Goal: Information Seeking & Learning: Learn about a topic

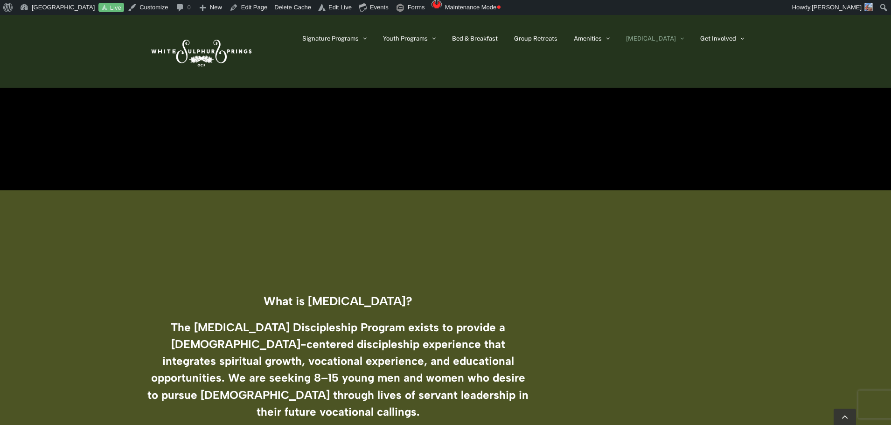
scroll to position [93, 0]
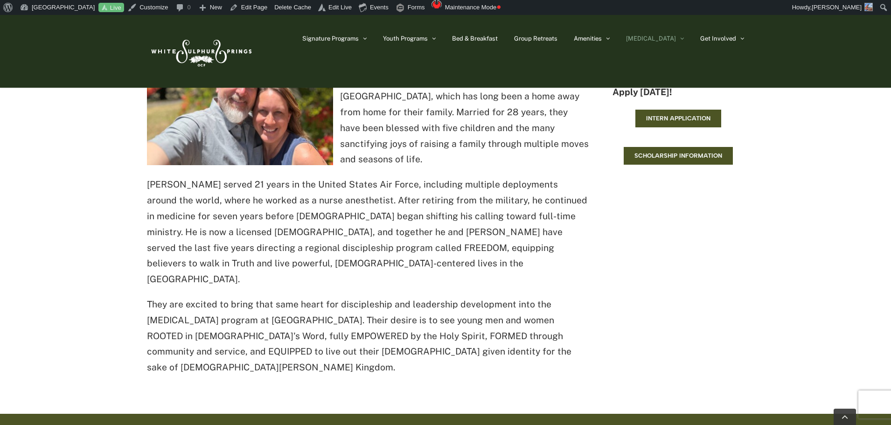
scroll to position [886, 0]
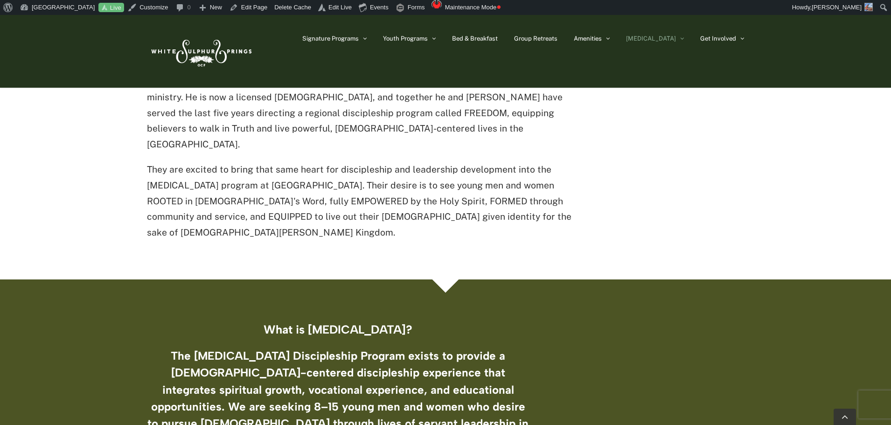
scroll to position [1026, 0]
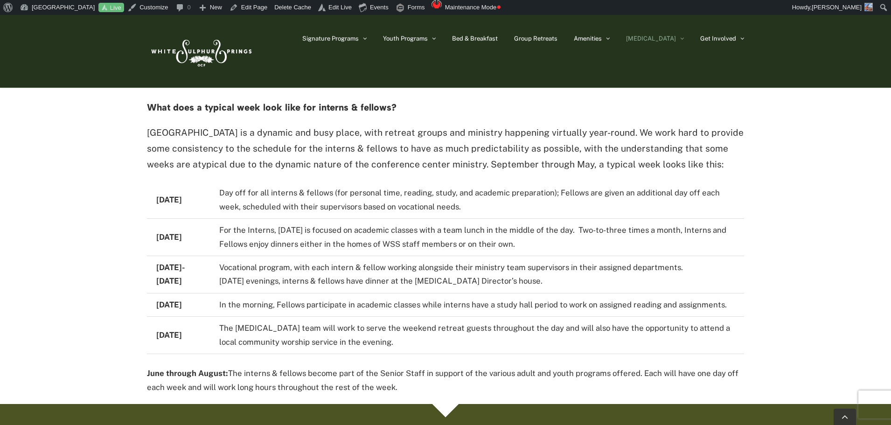
scroll to position [1959, 0]
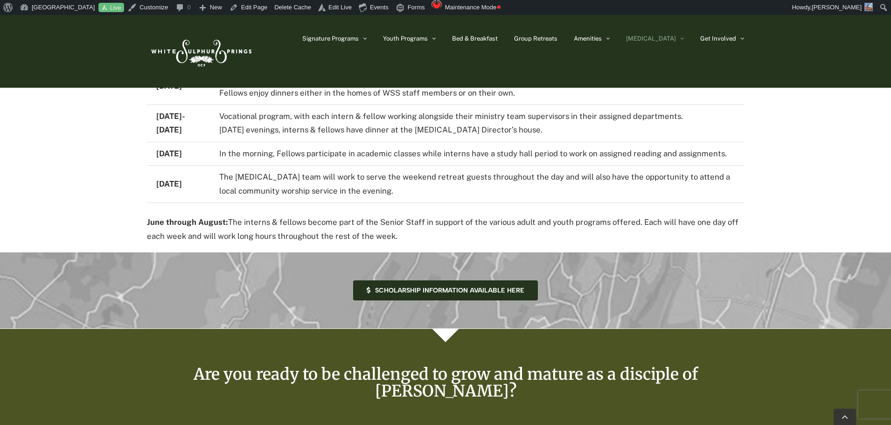
scroll to position [2099, 0]
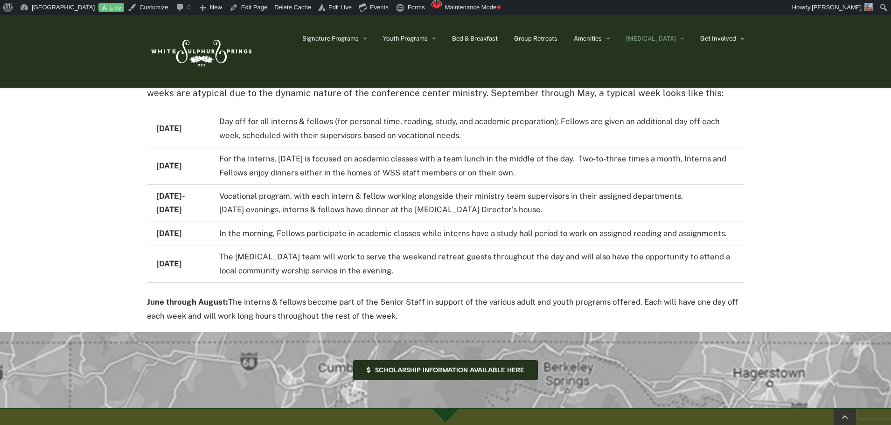
scroll to position [2053, 0]
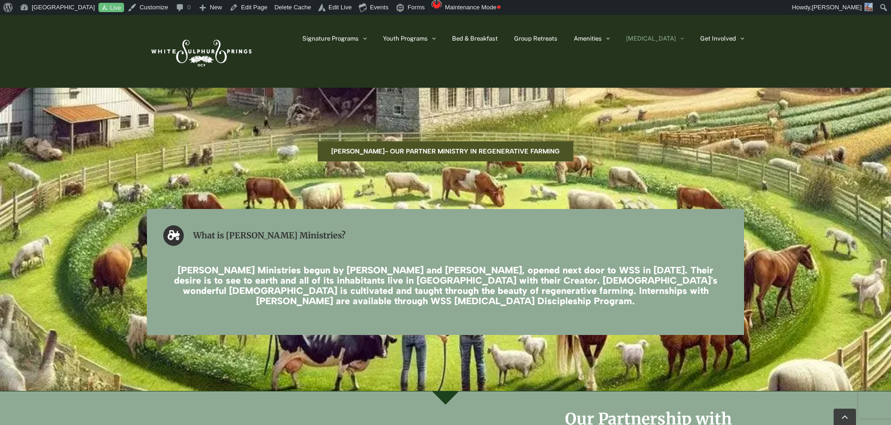
scroll to position [1493, 0]
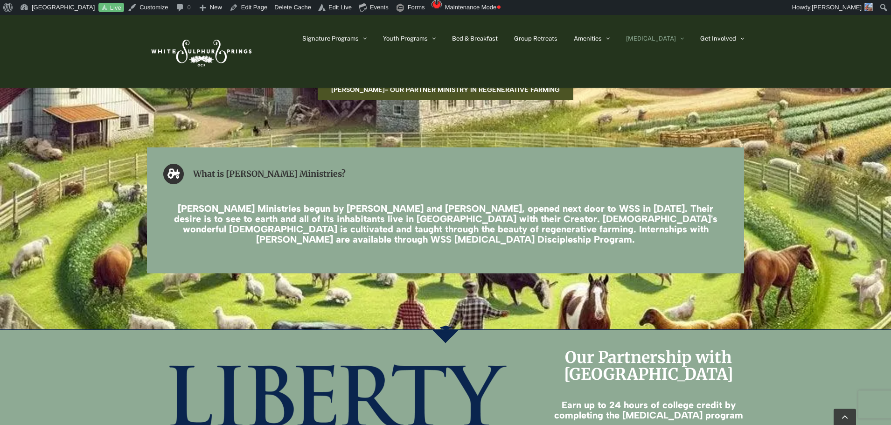
scroll to position [1493, 0]
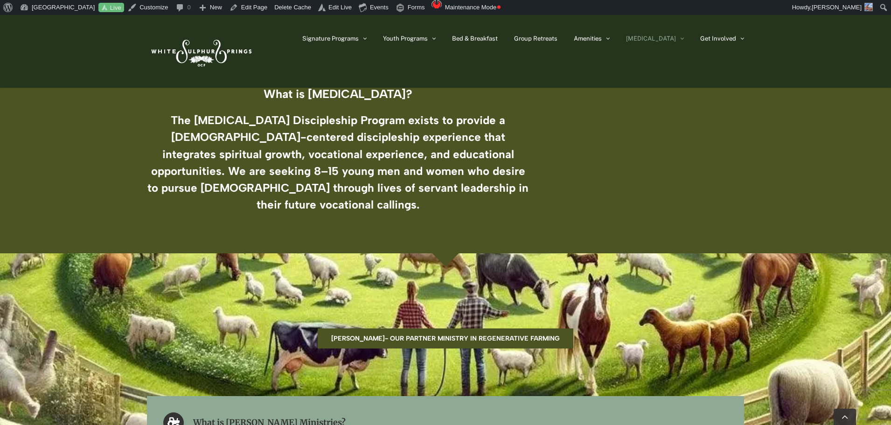
scroll to position [1306, 0]
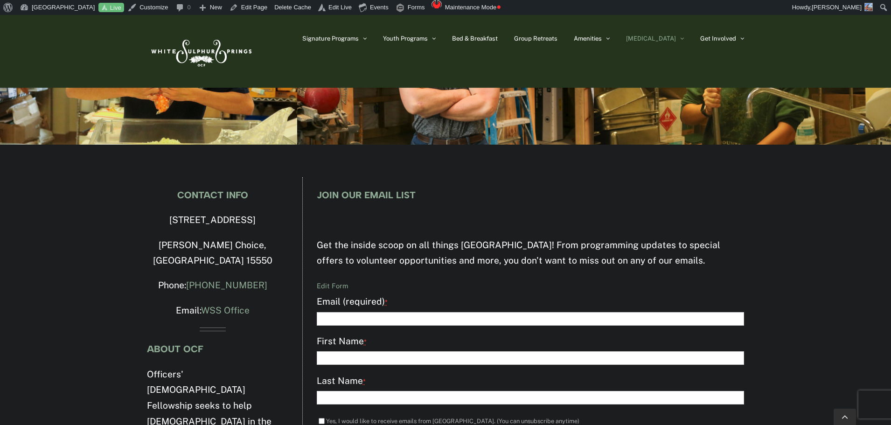
scroll to position [2666, 0]
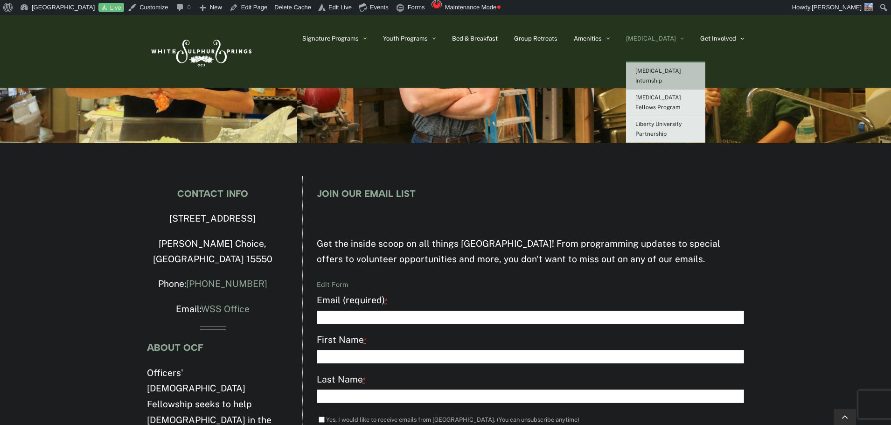
click at [681, 73] on span "[MEDICAL_DATA] Internship" at bounding box center [658, 76] width 46 height 16
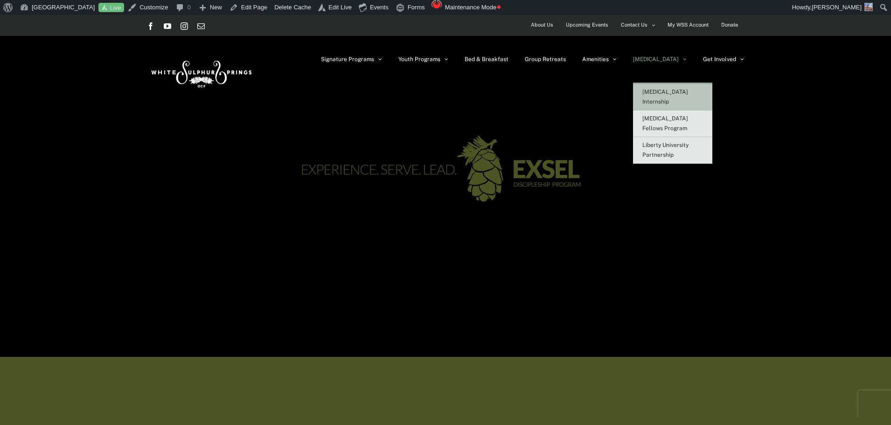
click at [672, 59] on span "[MEDICAL_DATA]" at bounding box center [656, 59] width 46 height 6
click at [686, 84] on link "[MEDICAL_DATA] Internship" at bounding box center [672, 97] width 79 height 27
click at [683, 112] on link "[MEDICAL_DATA] Fellows Program" at bounding box center [672, 124] width 79 height 27
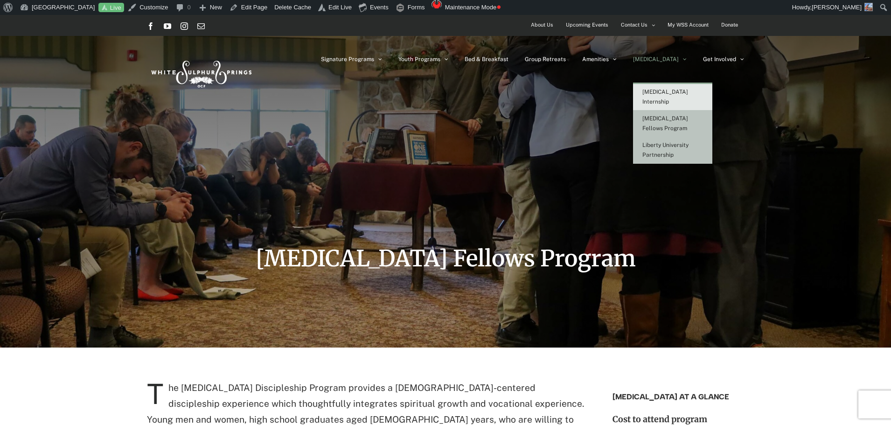
click at [688, 141] on link "Liberty University Partnership" at bounding box center [672, 150] width 79 height 27
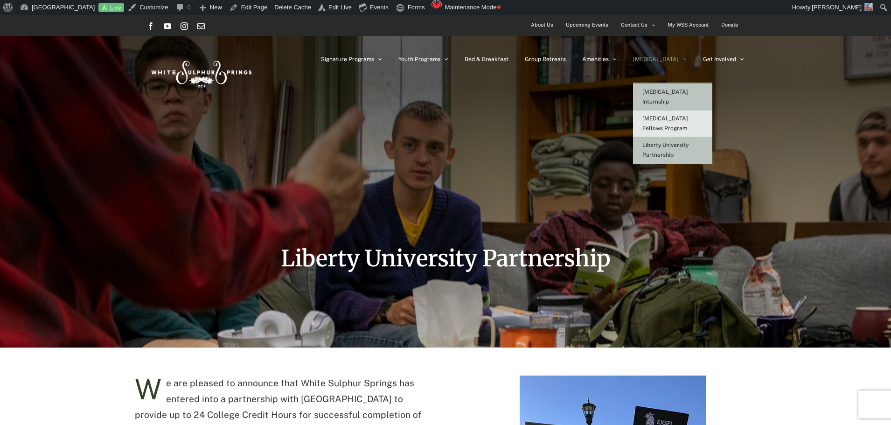
click at [683, 91] on span "[MEDICAL_DATA] Internship" at bounding box center [665, 97] width 46 height 16
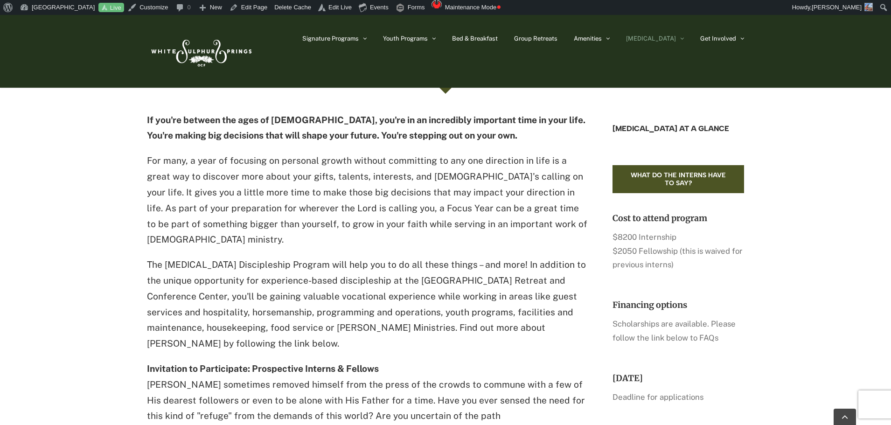
scroll to position [280, 0]
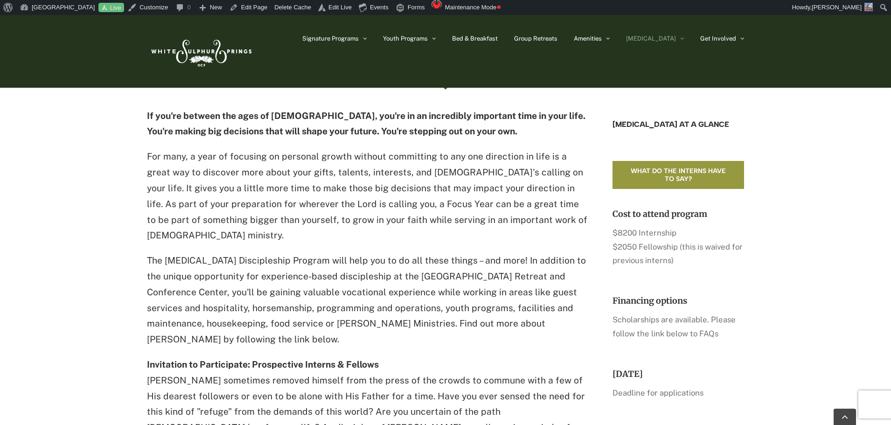
click at [694, 177] on span "What do the interns have to say?" at bounding box center [678, 175] width 105 height 16
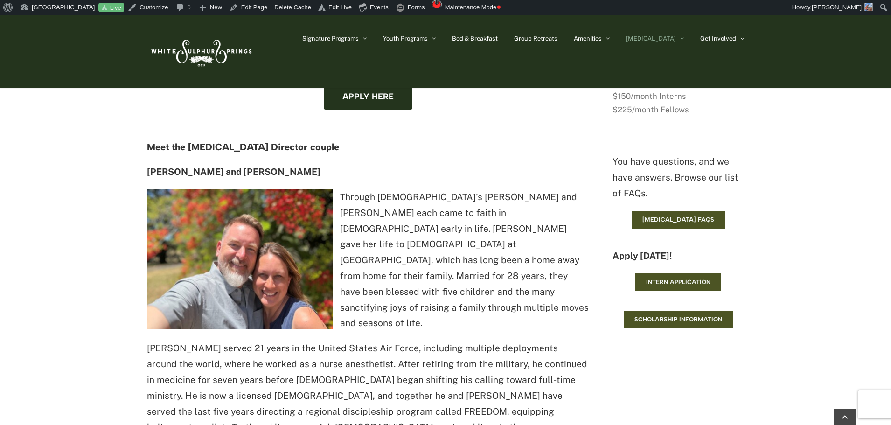
scroll to position [793, 0]
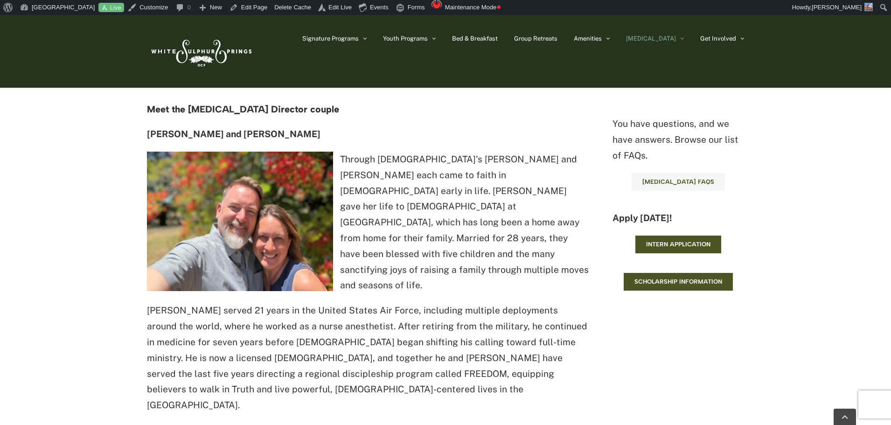
click at [677, 188] on link "[MEDICAL_DATA] FAQs" at bounding box center [678, 182] width 93 height 18
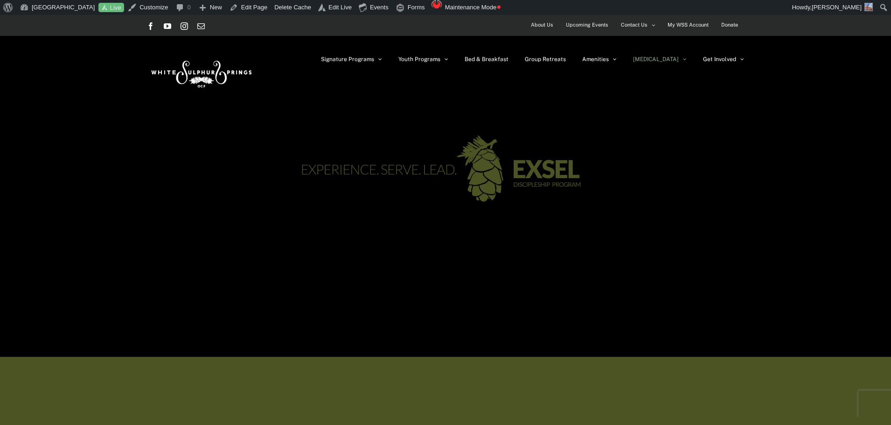
scroll to position [793, 0]
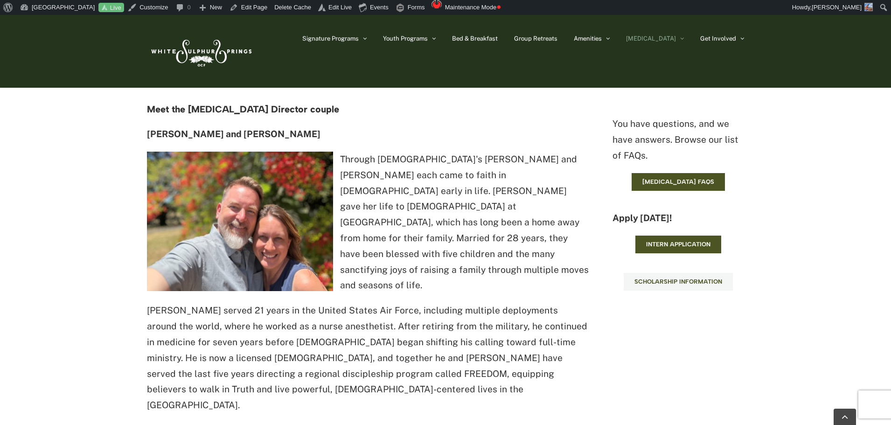
click at [713, 279] on span "Scholarship information" at bounding box center [678, 281] width 88 height 7
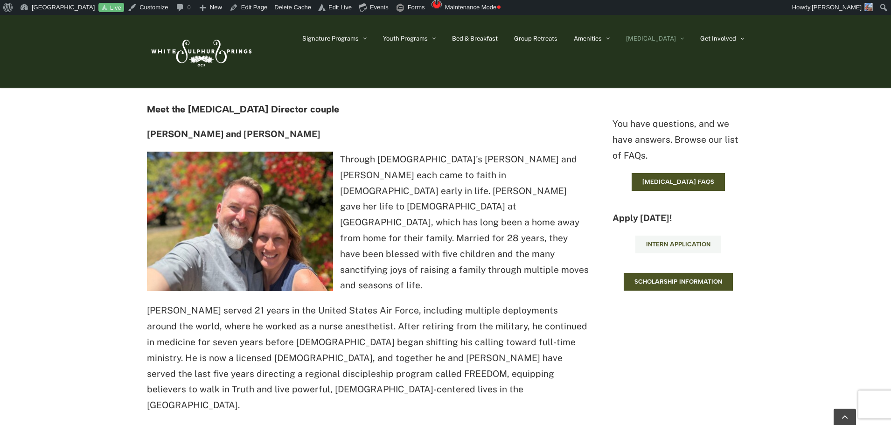
click at [669, 247] on span "Intern Application" at bounding box center [678, 244] width 64 height 7
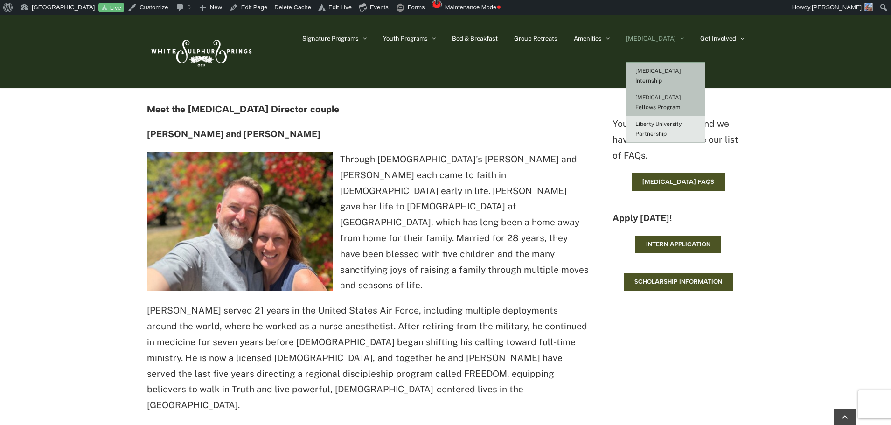
click at [680, 92] on link "[MEDICAL_DATA] Fellows Program" at bounding box center [665, 103] width 79 height 27
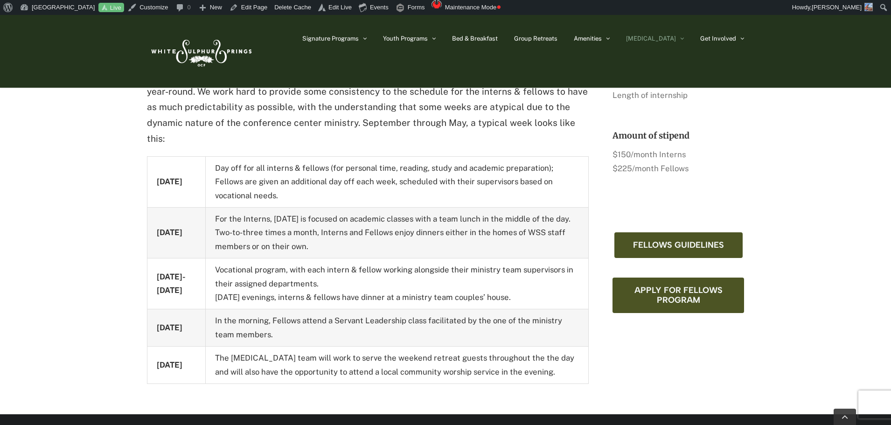
scroll to position [560, 0]
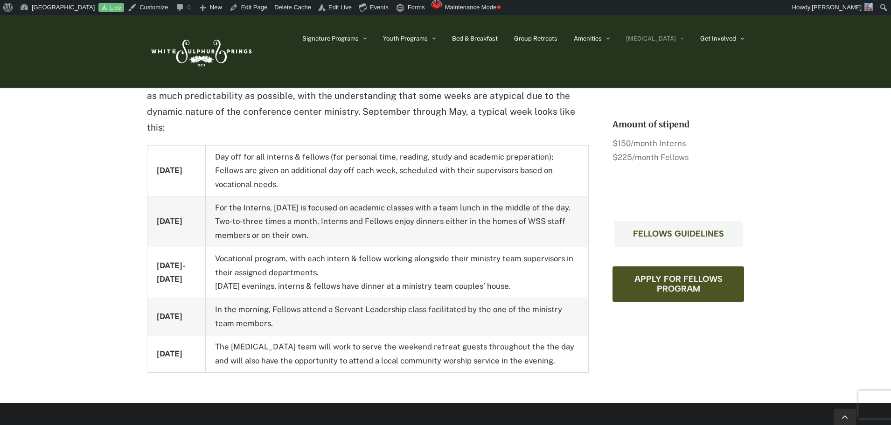
click at [676, 234] on span "Fellows Guidelines" at bounding box center [678, 234] width 91 height 10
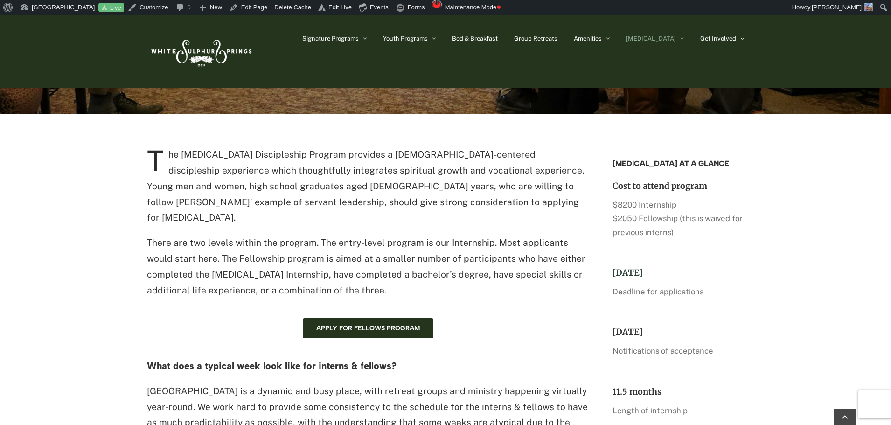
scroll to position [187, 0]
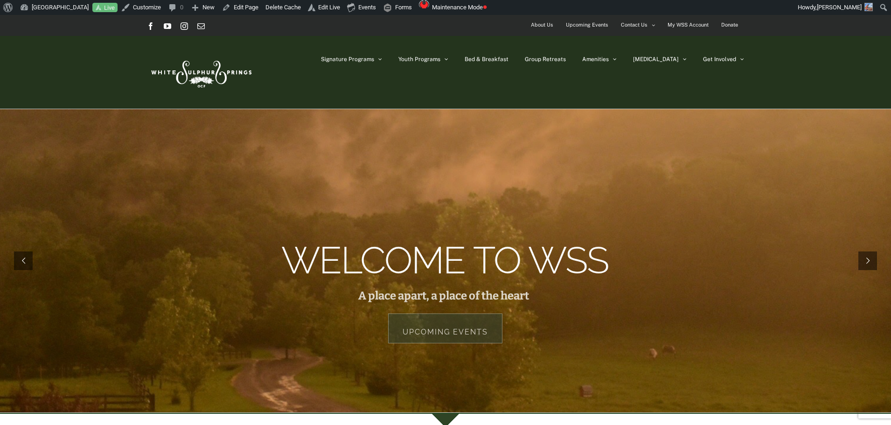
click at [592, 21] on span "Upcoming Events" at bounding box center [587, 25] width 42 height 14
